Goal: Find specific fact: Find specific fact

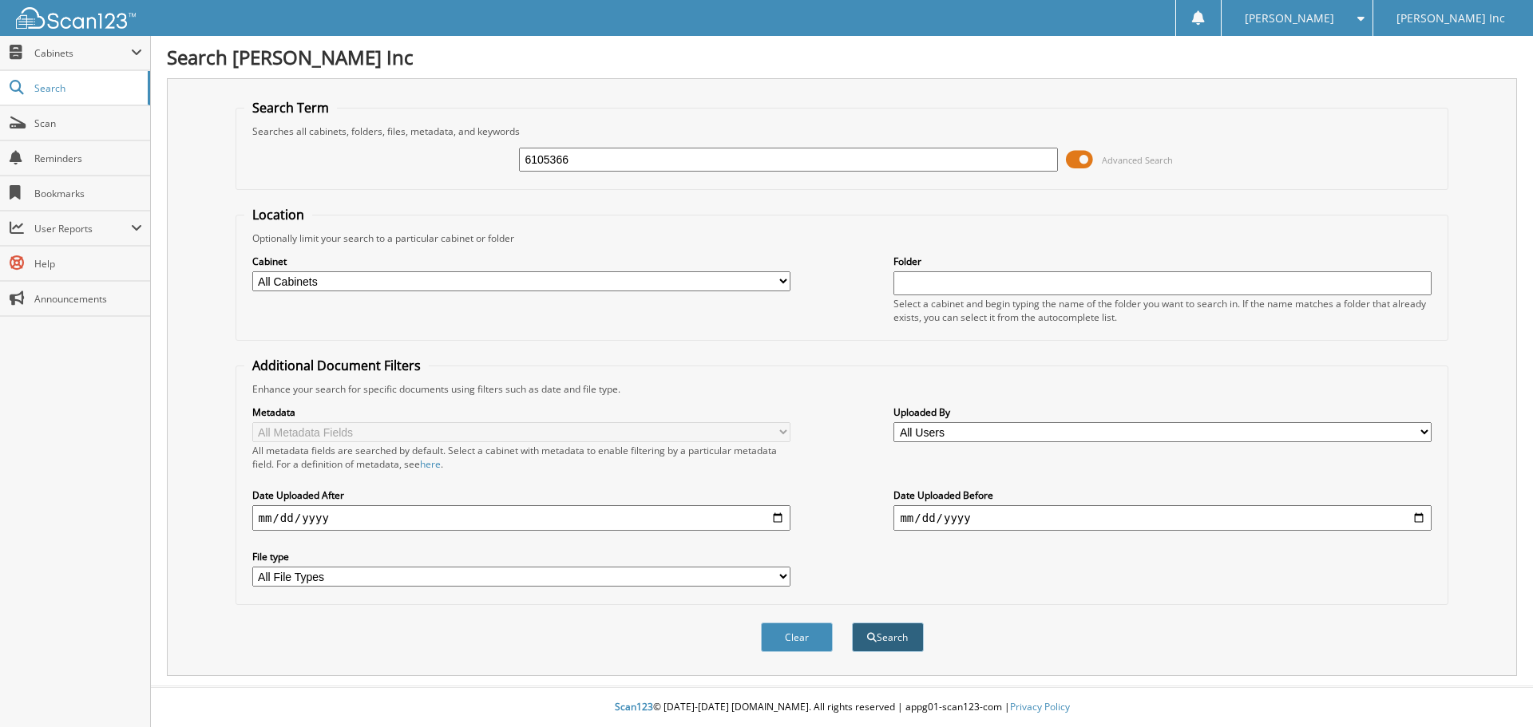
type input "6105366"
click at [860, 640] on button "Search" at bounding box center [888, 638] width 72 height 30
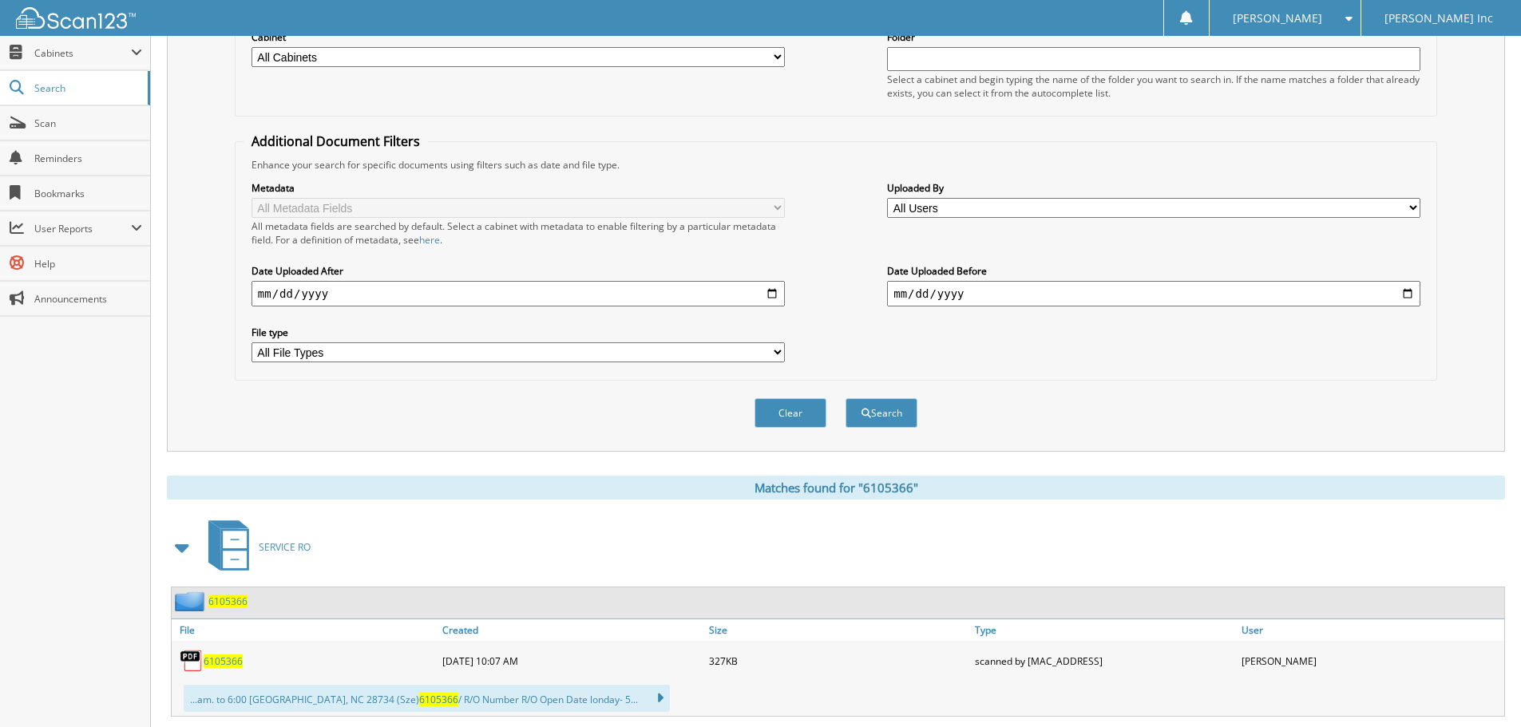
scroll to position [437, 0]
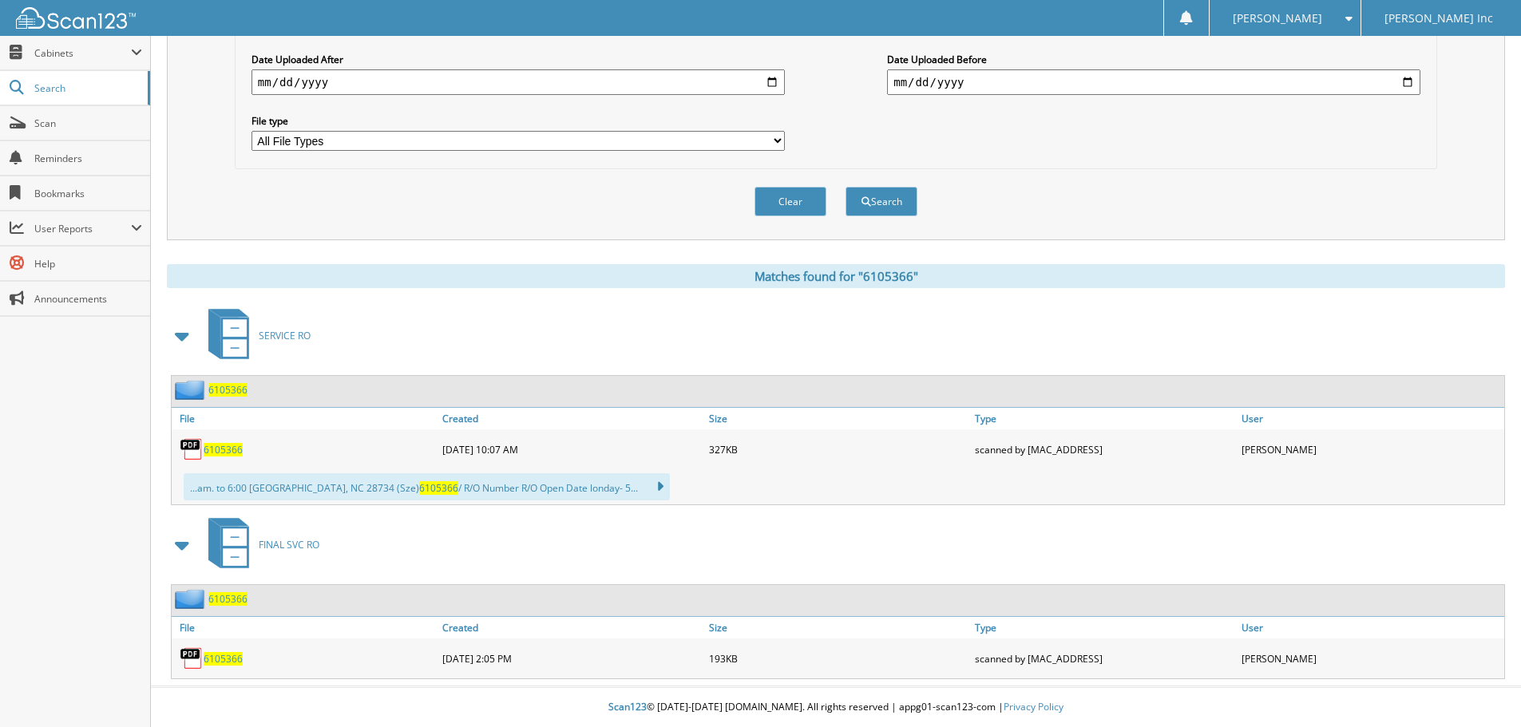
click at [226, 449] on span "6105366" at bounding box center [223, 450] width 39 height 14
click at [232, 664] on span "6105366" at bounding box center [223, 659] width 39 height 14
